Goal: Task Accomplishment & Management: Use online tool/utility

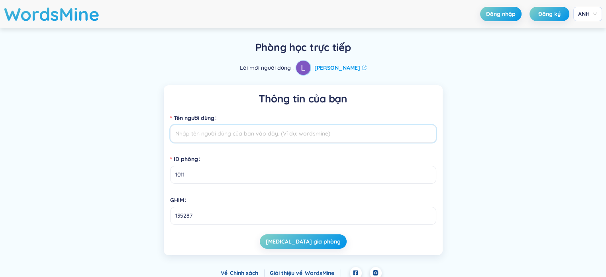
click at [305, 125] on input "Tên người dùng" at bounding box center [303, 134] width 266 height 18
type input "Phương Nghi"
click at [585, 15] on font "ANH" at bounding box center [584, 13] width 12 height 7
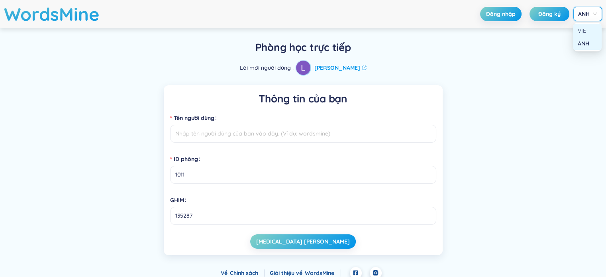
click at [586, 25] on div "VIE" at bounding box center [587, 30] width 29 height 13
click at [588, 6] on header "WordsMine Đăng nhập Đăng ký VIE VIE" at bounding box center [303, 14] width 606 height 28
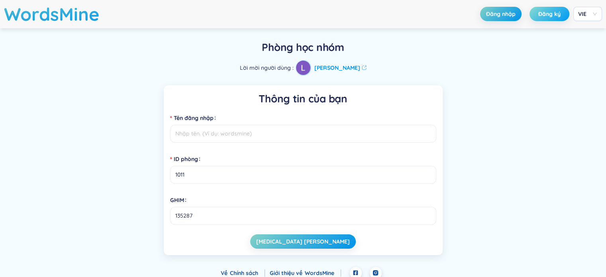
click at [545, 19] on button "Đăng ký" at bounding box center [550, 14] width 40 height 14
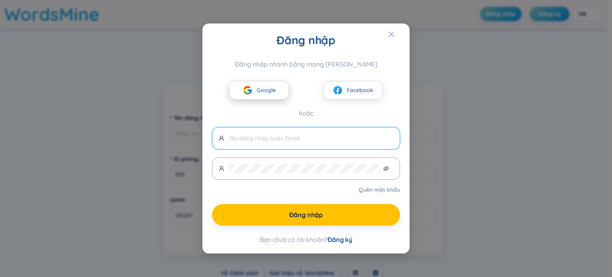
click at [260, 92] on font "Google" at bounding box center [266, 90] width 19 height 7
click at [271, 94] on font "Google" at bounding box center [266, 90] width 19 height 7
type input "nghiphuong419511610574"
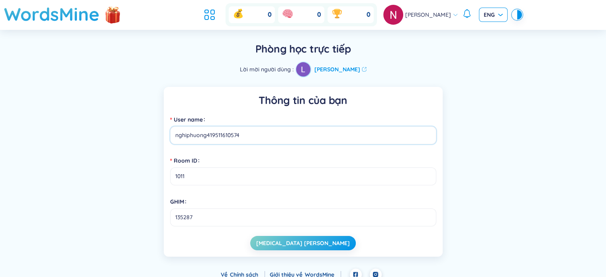
click at [479, 19] on div "ENG" at bounding box center [493, 15] width 29 height 14
click at [484, 41] on div "Cài đặt ngôn ngữ" at bounding box center [488, 36] width 52 height 14
click at [484, 27] on div "Cài đặt ngôn ngữ" at bounding box center [488, 33] width 52 height 19
click at [484, 20] on input "search" at bounding box center [491, 14] width 14 height 12
click at [479, 34] on font "Cài đặt ngôn ngữ" at bounding box center [488, 35] width 46 height 7
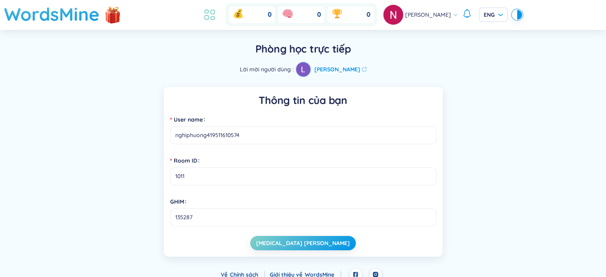
click at [211, 22] on li at bounding box center [210, 15] width 18 height 18
click at [214, 18] on icon at bounding box center [213, 18] width 4 height 3
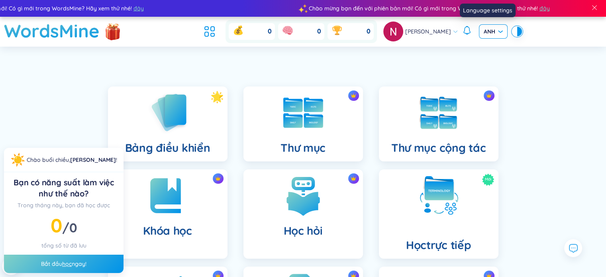
click at [479, 32] on div "ANH" at bounding box center [493, 31] width 29 height 14
click at [478, 50] on font "VIE" at bounding box center [482, 48] width 8 height 7
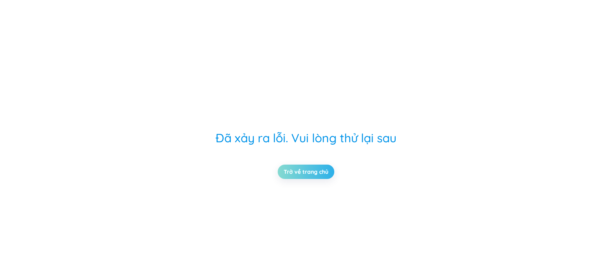
click at [318, 170] on link "Trở về trang chủ" at bounding box center [306, 171] width 45 height 9
click at [316, 170] on link "Trở về trang chủ" at bounding box center [306, 171] width 45 height 9
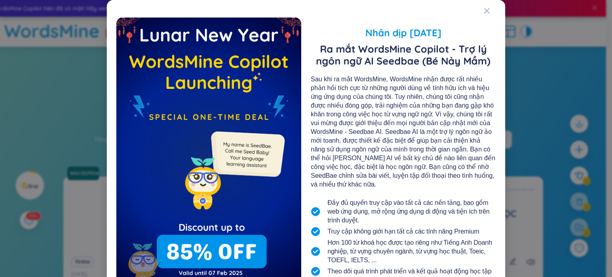
click at [478, 8] on div "Nhân dịp Tết Nguyên Đán Ra mắt WordsMine Copilot - Trợ lý ngôn ngữ AI Seedbae (…" at bounding box center [306, 176] width 399 height 352
click at [485, 9] on icon "Đóng" at bounding box center [487, 11] width 6 height 6
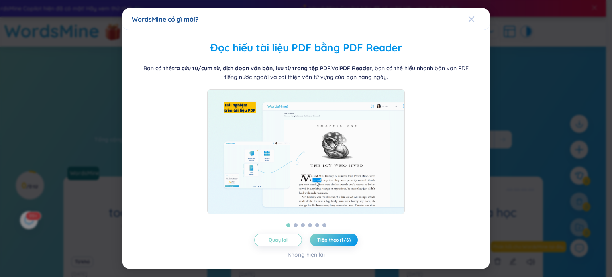
click at [469, 16] on icon "Đóng" at bounding box center [471, 19] width 6 height 6
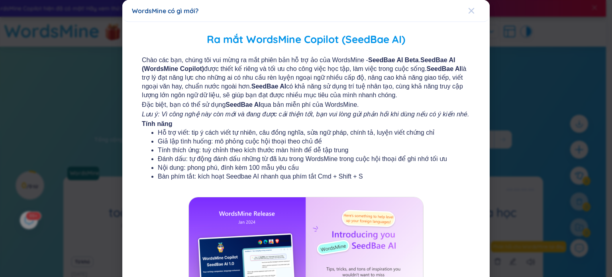
click at [469, 11] on icon "Đóng" at bounding box center [471, 11] width 6 height 6
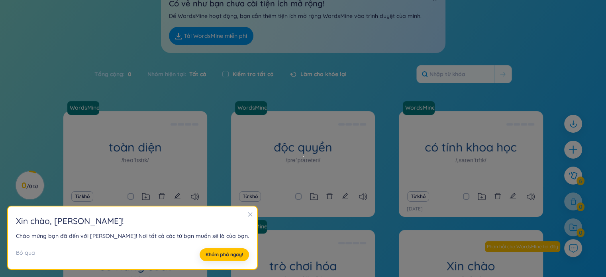
scroll to position [80, 0]
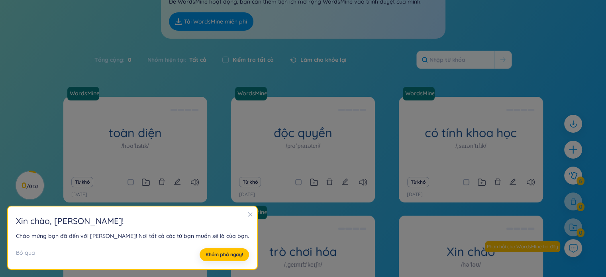
click at [248, 211] on div at bounding box center [251, 214] width 6 height 9
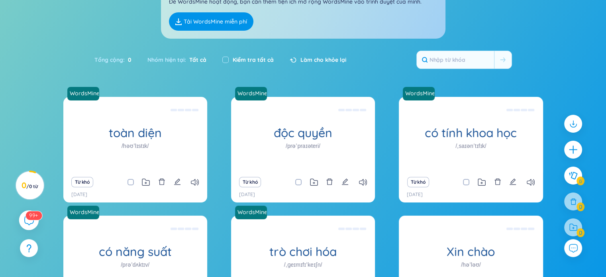
click at [25, 226] on div "99+" at bounding box center [29, 220] width 20 height 20
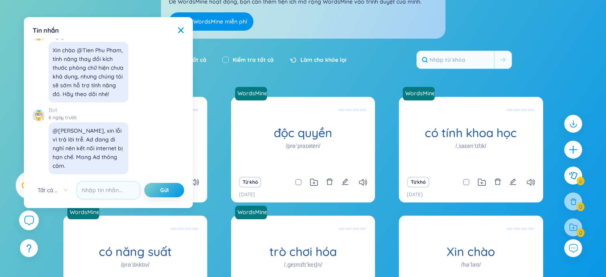
scroll to position [9416, 0]
click at [29, 214] on div at bounding box center [29, 220] width 20 height 20
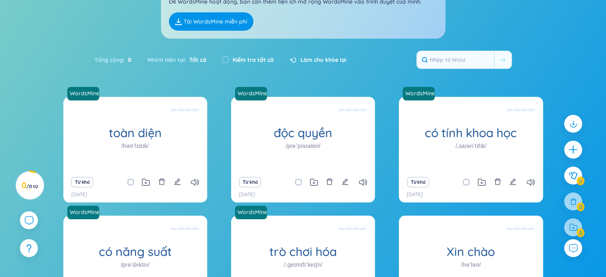
drag, startPoint x: 30, startPoint y: 223, endPoint x: 18, endPoint y: 208, distance: 18.2
click at [29, 223] on icon at bounding box center [29, 220] width 9 height 9
click at [20, 175] on circle at bounding box center [30, 185] width 28 height 28
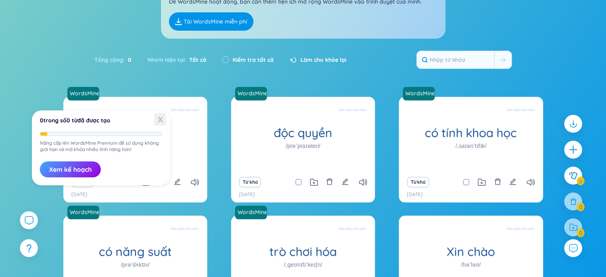
click at [157, 120] on span "X" at bounding box center [160, 119] width 12 height 12
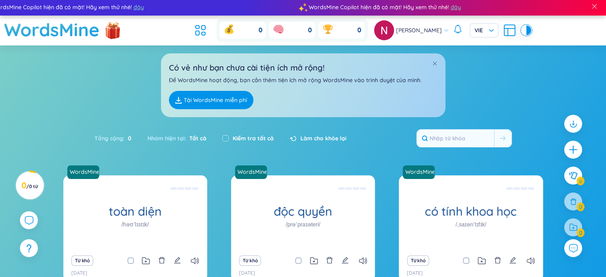
scroll to position [0, 0]
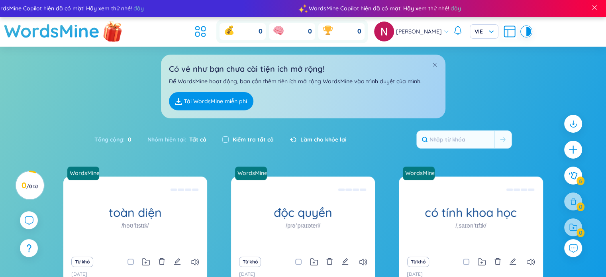
click at [106, 31] on img at bounding box center [113, 31] width 24 height 31
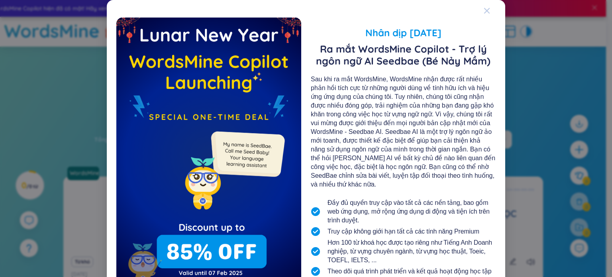
click at [485, 9] on icon "Đóng" at bounding box center [487, 11] width 6 height 6
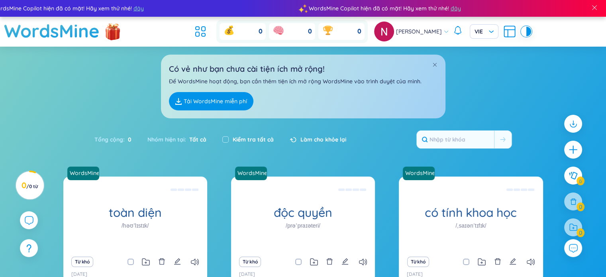
click at [197, 38] on header "WordsMine 0 0 0 Nghi Phương VIE" at bounding box center [303, 32] width 606 height 30
click at [206, 32] on icon at bounding box center [200, 31] width 14 height 14
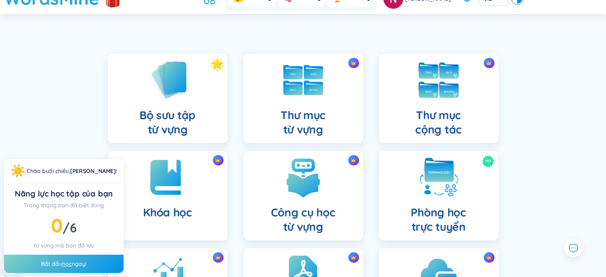
scroll to position [120, 0]
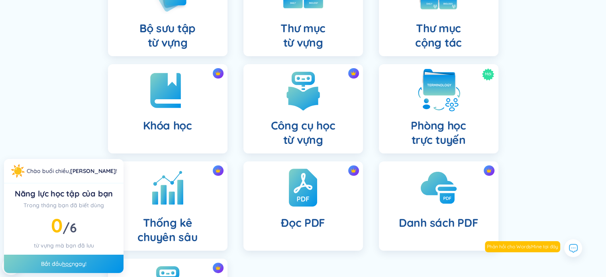
click at [458, 130] on font "Phòng học" at bounding box center [438, 125] width 55 height 14
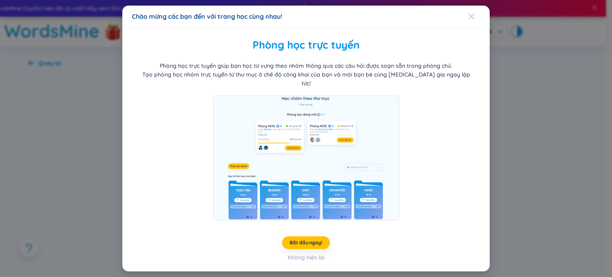
click at [470, 20] on icon "Đóng" at bounding box center [471, 16] width 6 height 6
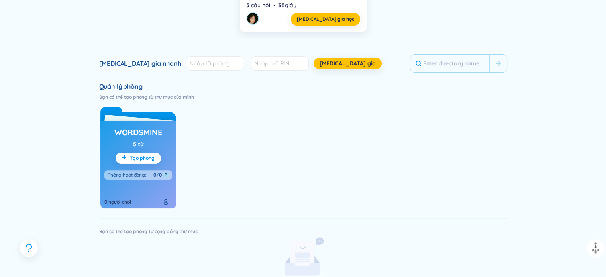
scroll to position [239, 0]
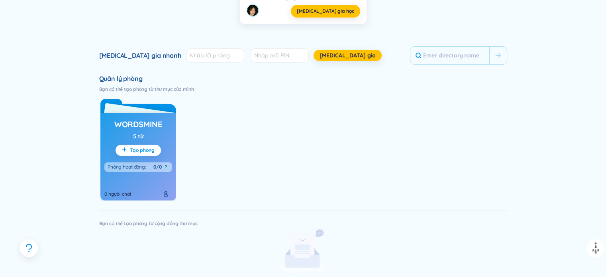
click at [153, 129] on font "WordsMine" at bounding box center [138, 124] width 48 height 10
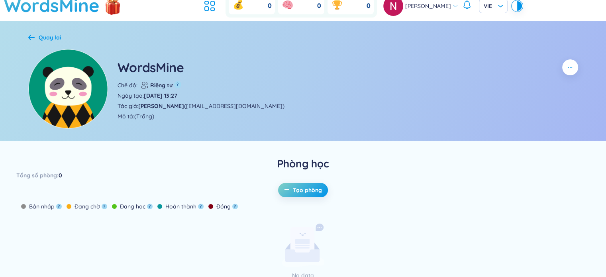
scroll to position [40, 0]
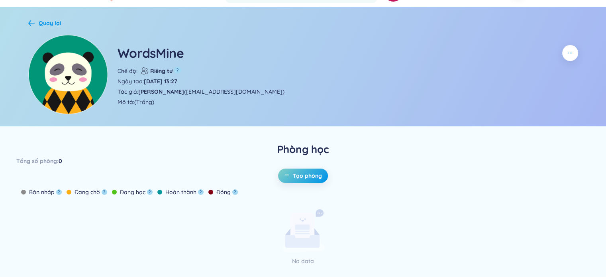
click at [172, 65] on div "WordsMine" at bounding box center [348, 55] width 461 height 22
click at [166, 74] on font "Riêng tư" at bounding box center [161, 70] width 22 height 7
click at [298, 170] on button "Tạo phòng" at bounding box center [303, 176] width 50 height 14
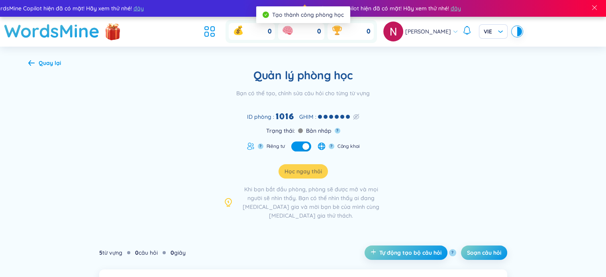
click at [325, 114] on div "GHIM :" at bounding box center [329, 116] width 60 height 9
click at [358, 115] on icon at bounding box center [356, 116] width 4 height 4
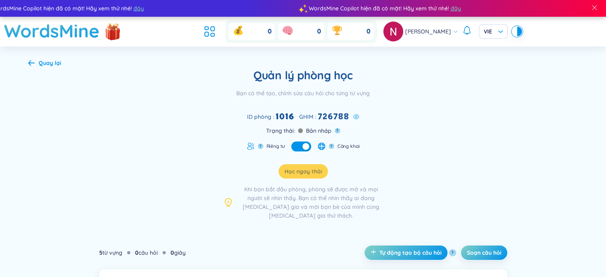
click at [359, 115] on icon at bounding box center [356, 116] width 5 height 4
click at [352, 115] on div "GHIM :" at bounding box center [329, 116] width 60 height 9
click at [298, 148] on button "button" at bounding box center [301, 147] width 20 height 10
click at [298, 148] on div "button" at bounding box center [296, 146] width 7 height 7
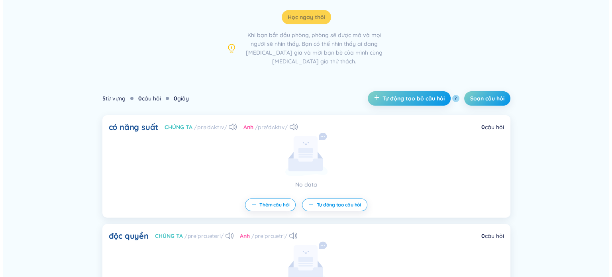
scroll to position [159, 0]
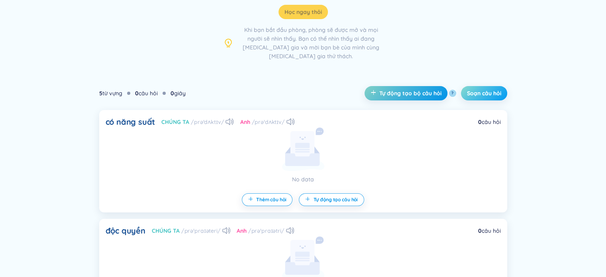
click at [492, 90] on font "Soạn câu hỏi" at bounding box center [484, 93] width 34 height 7
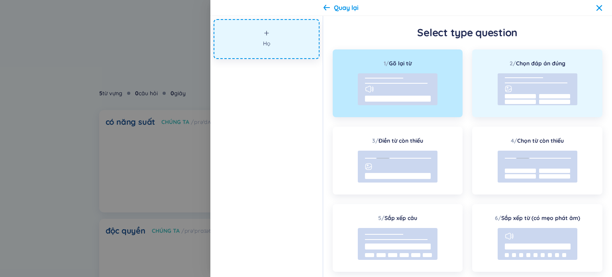
click at [563, 84] on rect at bounding box center [538, 89] width 80 height 32
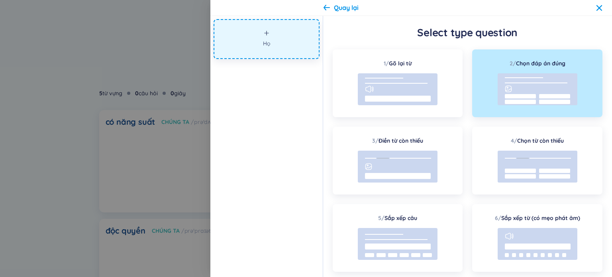
click at [251, 54] on button "Họ" at bounding box center [267, 39] width 106 height 40
click at [531, 83] on line at bounding box center [536, 83] width 63 height 0
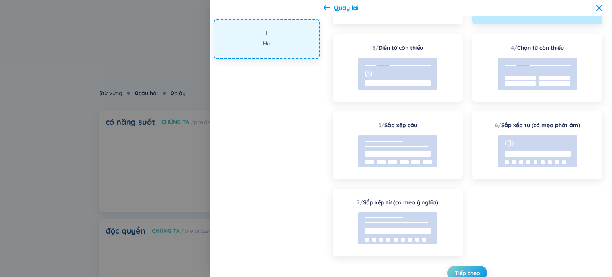
scroll to position [96, 0]
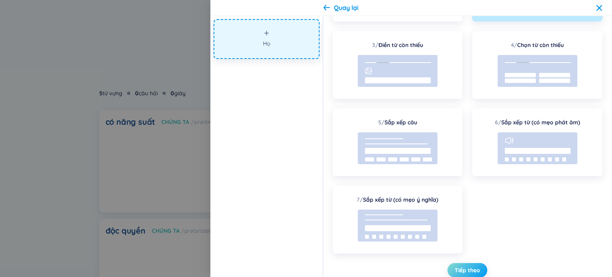
click at [479, 268] on font "Tiếp theo" at bounding box center [468, 270] width 26 height 7
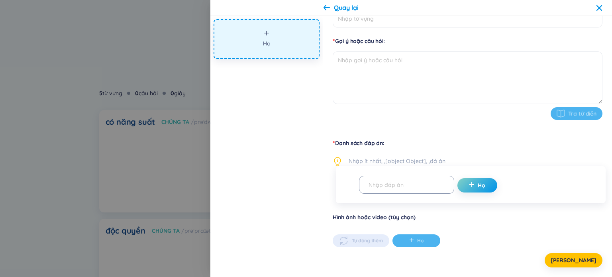
scroll to position [0, 0]
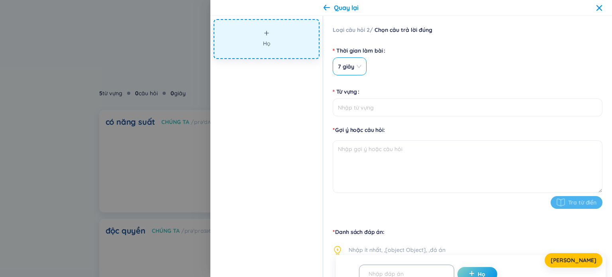
click at [359, 63] on span "7 giây" at bounding box center [350, 67] width 24 height 8
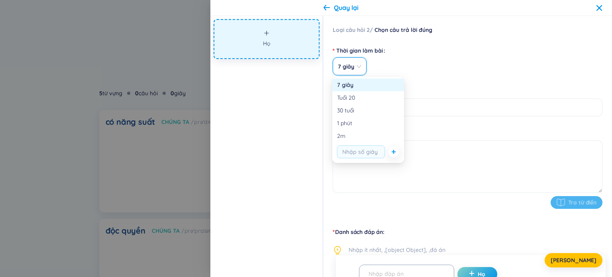
click at [355, 63] on span "7 giây" at bounding box center [350, 67] width 24 height 8
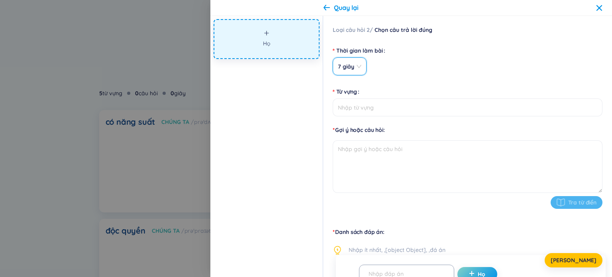
click at [355, 63] on span "7 giây" at bounding box center [350, 67] width 24 height 8
click at [358, 67] on span "7 giây" at bounding box center [350, 67] width 24 height 8
click at [344, 67] on font "7 giây" at bounding box center [346, 66] width 16 height 7
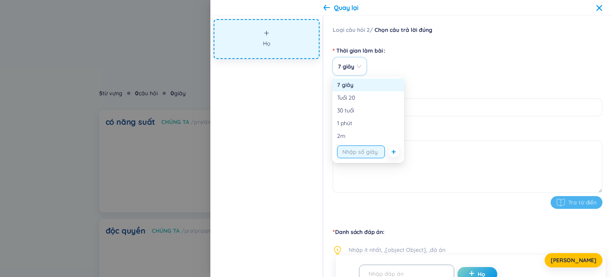
click at [363, 149] on input "string" at bounding box center [361, 152] width 48 height 13
type input "10"
